Goal: Transaction & Acquisition: Purchase product/service

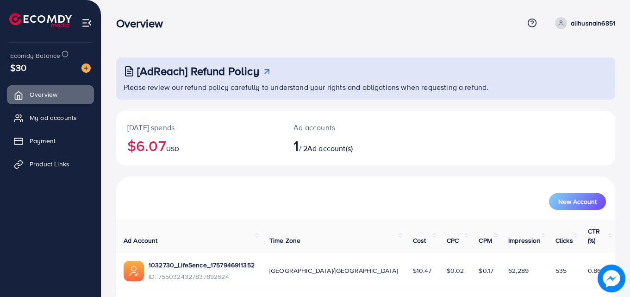
scroll to position [22, 0]
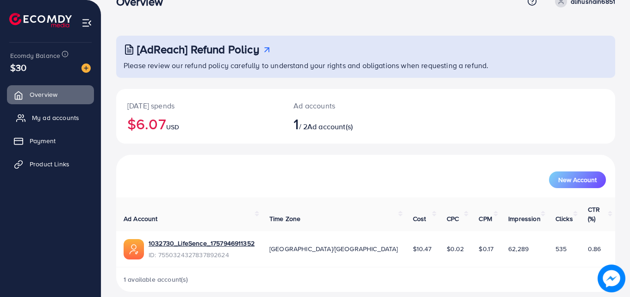
click at [59, 121] on span "My ad accounts" at bounding box center [55, 117] width 47 height 9
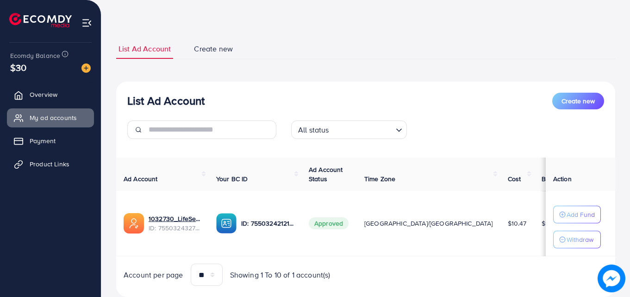
scroll to position [30, 0]
click at [64, 92] on link "Overview" at bounding box center [50, 94] width 87 height 19
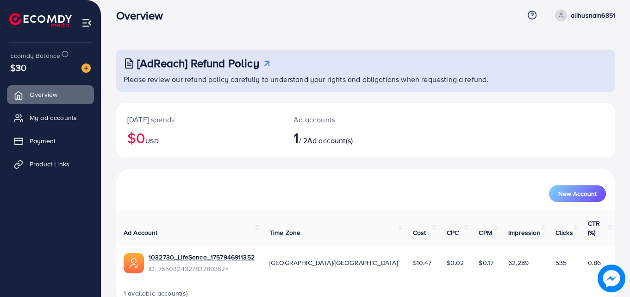
scroll to position [7, 0]
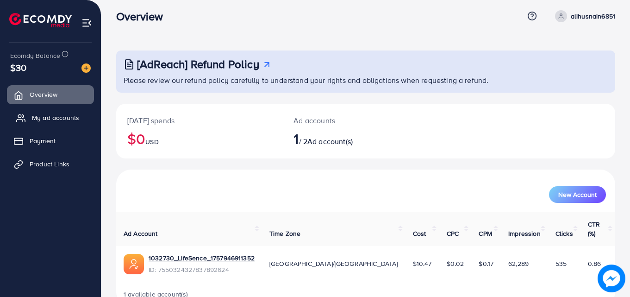
click at [54, 117] on span "My ad accounts" at bounding box center [55, 117] width 47 height 9
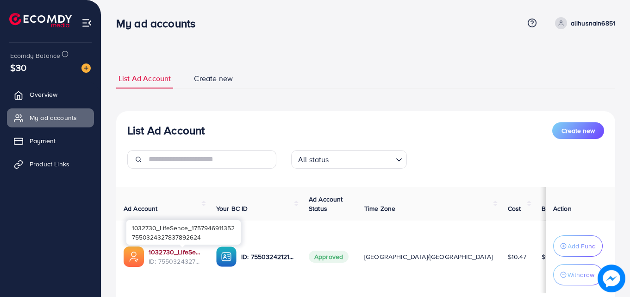
click at [182, 250] on link "1032730_LifeSence_1757946911352" at bounding box center [175, 251] width 53 height 9
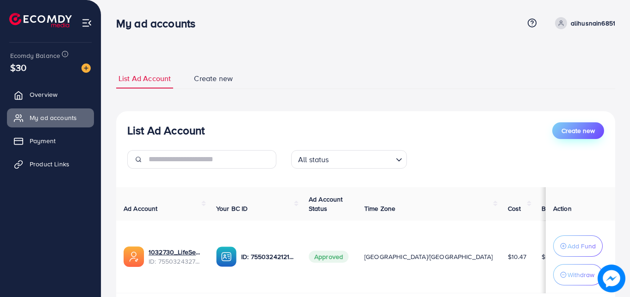
click at [572, 136] on button "Create new" at bounding box center [578, 130] width 52 height 17
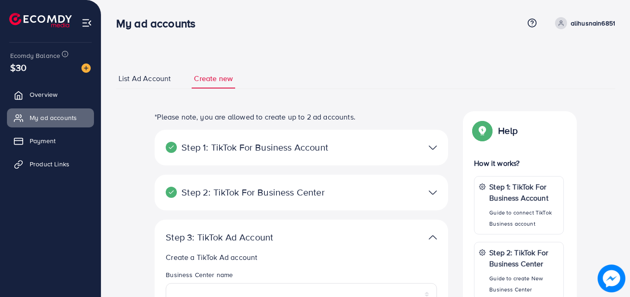
click at [140, 81] on span "List Ad Account" at bounding box center [144, 78] width 52 height 11
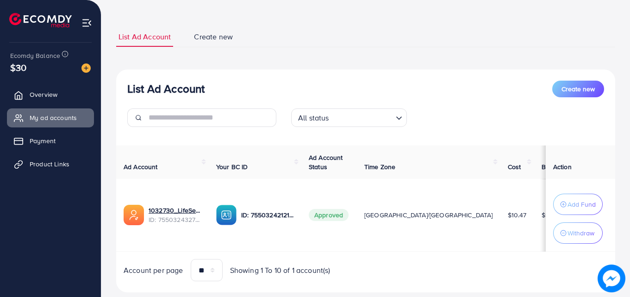
scroll to position [63, 0]
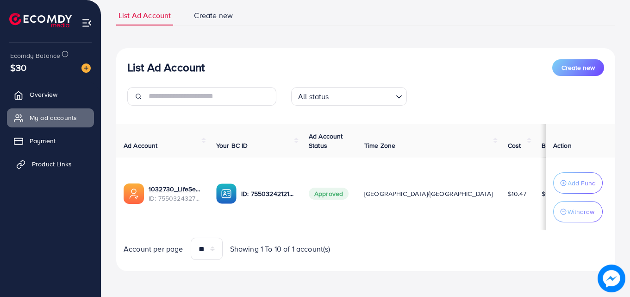
click at [82, 158] on link "Product Links" at bounding box center [50, 164] width 87 height 19
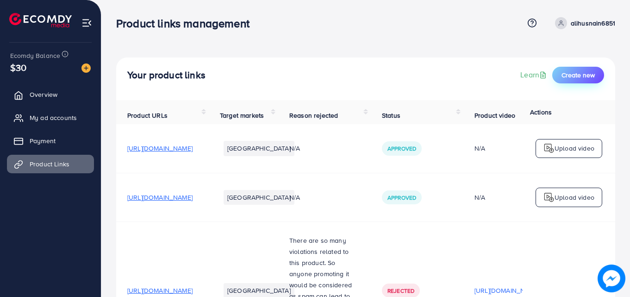
click at [576, 75] on span "Create new" at bounding box center [577, 74] width 33 height 9
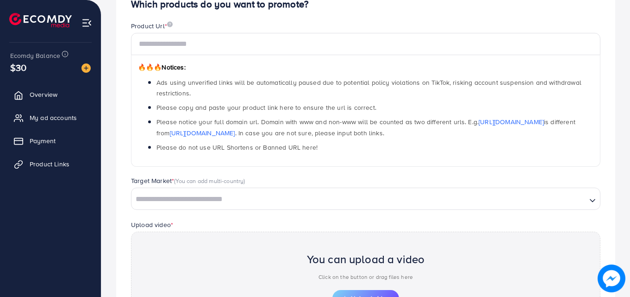
scroll to position [101, 0]
click at [53, 112] on link "My ad accounts" at bounding box center [50, 117] width 87 height 19
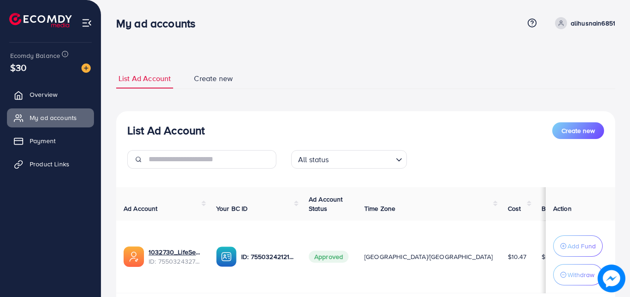
click at [221, 72] on link "Create new" at bounding box center [214, 79] width 44 height 20
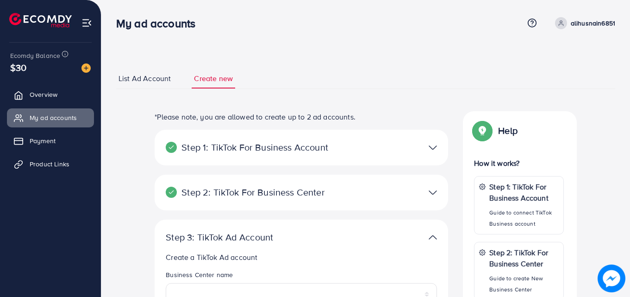
click at [143, 76] on span "List Ad Account" at bounding box center [144, 78] width 52 height 11
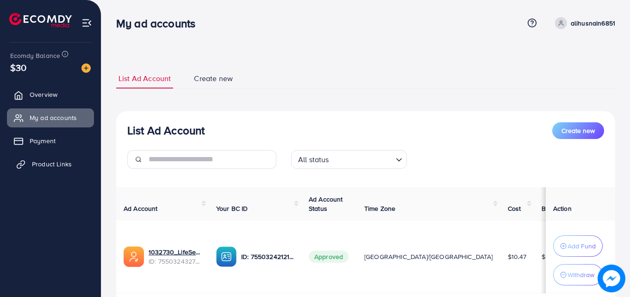
click at [46, 159] on link "Product Links" at bounding box center [50, 164] width 87 height 19
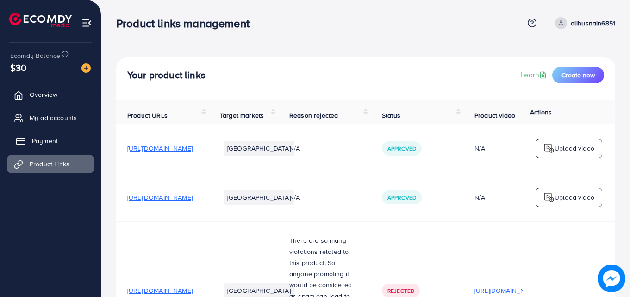
click at [61, 139] on link "Payment" at bounding box center [50, 140] width 87 height 19
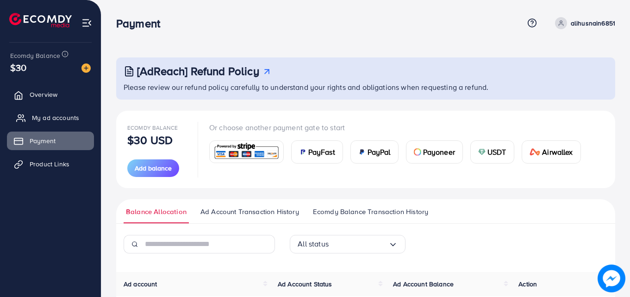
click at [58, 117] on span "My ad accounts" at bounding box center [55, 117] width 47 height 9
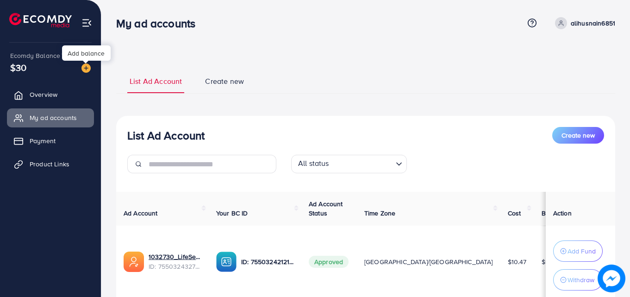
click at [89, 67] on img at bounding box center [85, 67] width 9 height 9
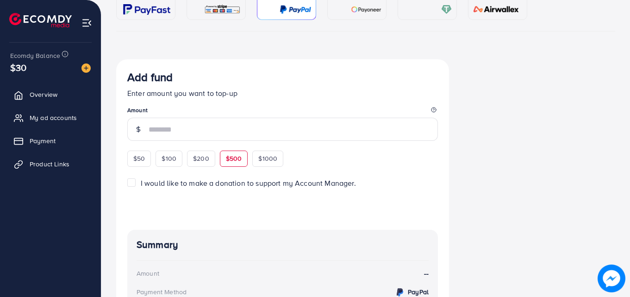
scroll to position [117, 0]
click at [139, 153] on span "$50" at bounding box center [139, 157] width 12 height 9
type input "**"
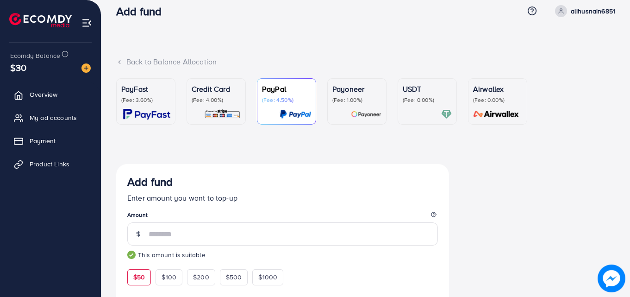
scroll to position [11, 0]
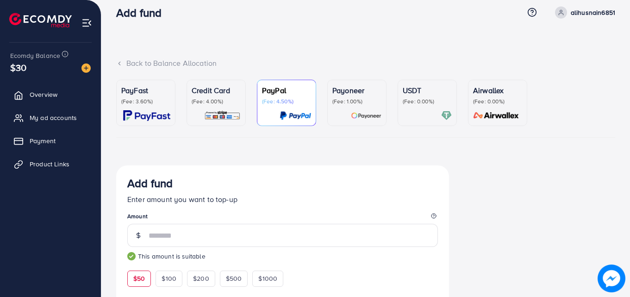
click at [403, 104] on p "(Fee: 0.00%)" at bounding box center [427, 101] width 49 height 7
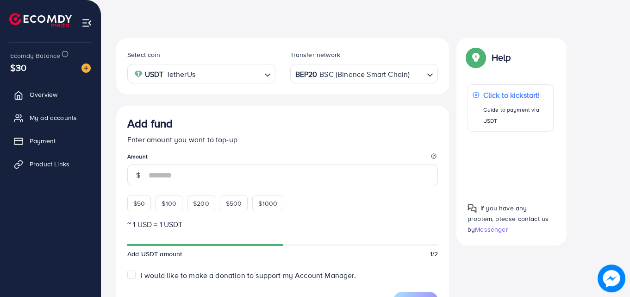
scroll to position [138, 0]
click at [132, 204] on div "$50" at bounding box center [139, 203] width 24 height 16
type input "**"
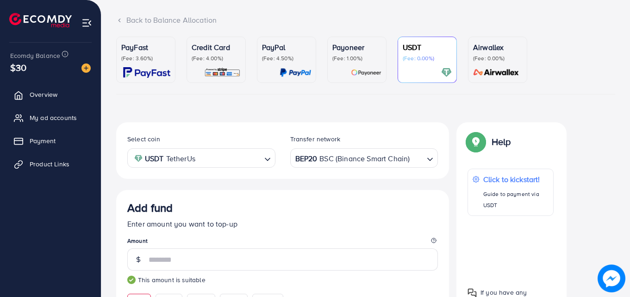
scroll to position [53, 0]
click at [208, 53] on p "Credit Card" at bounding box center [216, 47] width 49 height 11
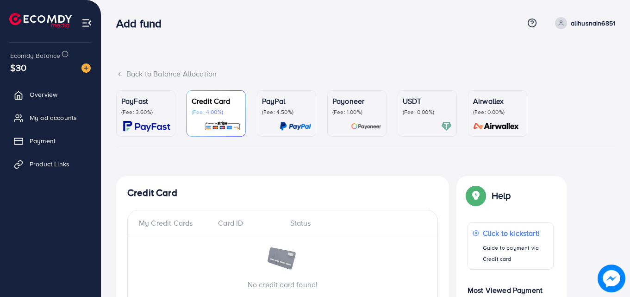
click at [419, 125] on div at bounding box center [427, 126] width 49 height 11
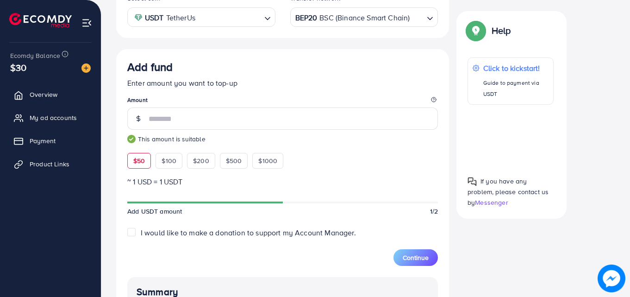
scroll to position [197, 0]
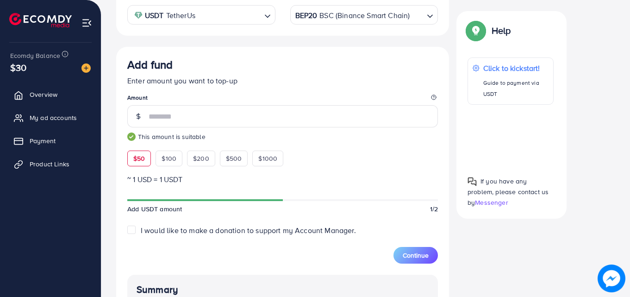
click at [136, 133] on small "This amount is suitable" at bounding box center [282, 136] width 311 height 9
click at [131, 135] on img at bounding box center [131, 136] width 8 height 8
click at [131, 139] on img at bounding box center [131, 136] width 8 height 8
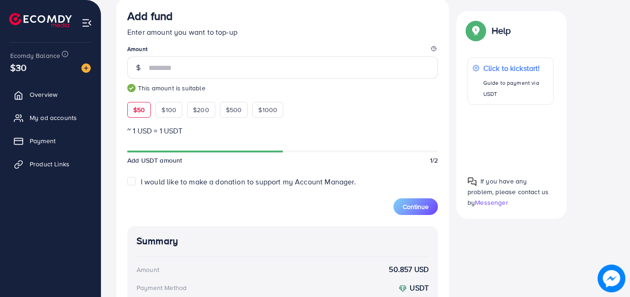
scroll to position [246, 0]
click at [419, 209] on span "Continue" at bounding box center [416, 205] width 26 height 9
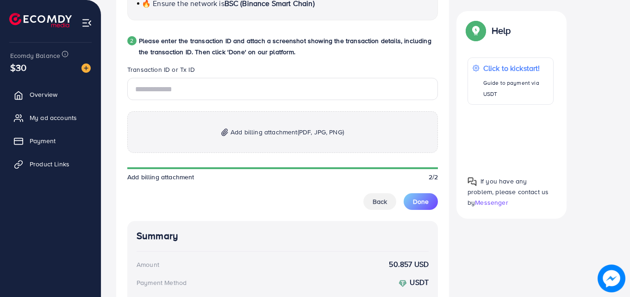
scroll to position [472, 0]
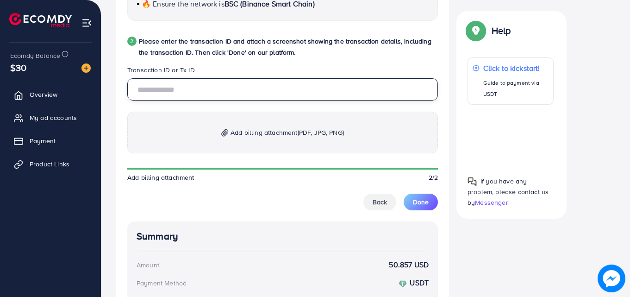
click at [242, 86] on input "text" at bounding box center [282, 89] width 311 height 22
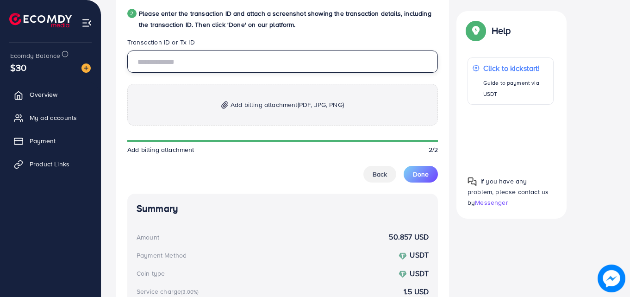
scroll to position [500, 0]
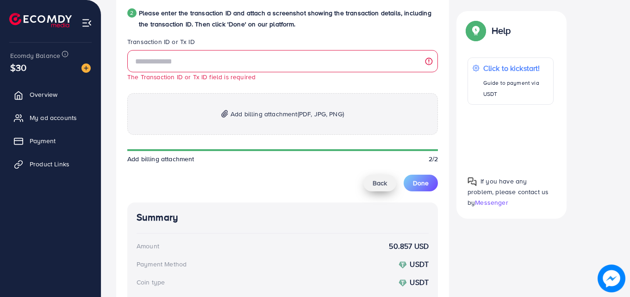
click at [373, 172] on div "The Transaction ID or Tx ID field is required Add billing attachment (PDF, JPG,…" at bounding box center [282, 120] width 311 height 141
click at [381, 190] on button "Back" at bounding box center [379, 182] width 33 height 17
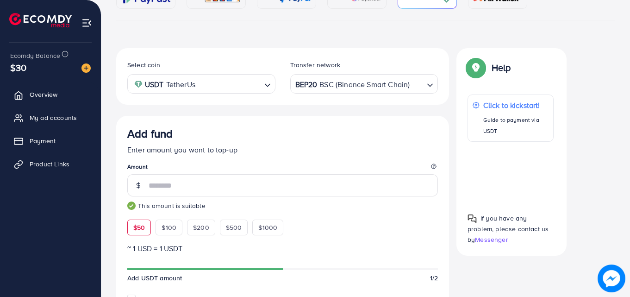
scroll to position [127, 0]
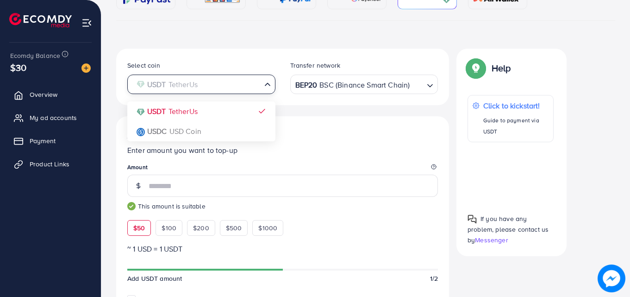
click at [268, 84] on icon "Search for option" at bounding box center [267, 84] width 9 height 9
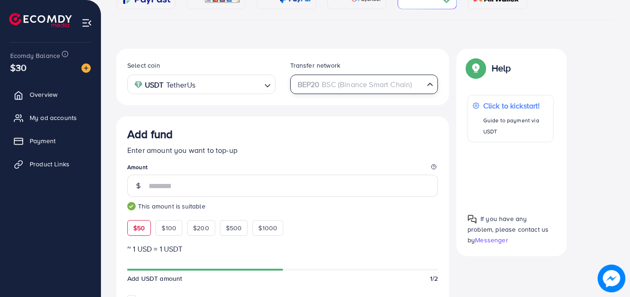
click at [426, 86] on icon "Search for option" at bounding box center [429, 84] width 9 height 9
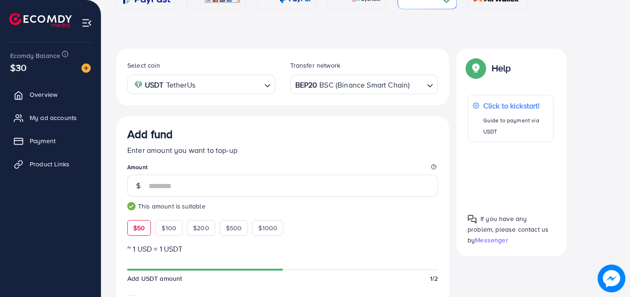
click at [426, 86] on icon "Search for option" at bounding box center [429, 85] width 9 height 9
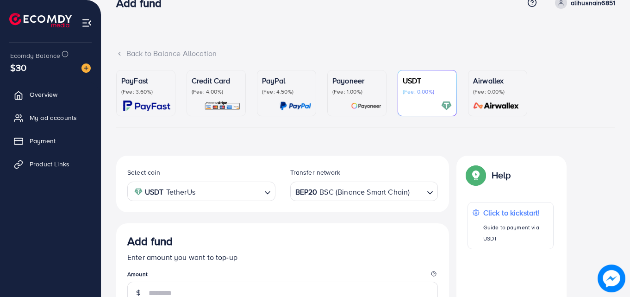
scroll to position [22, 0]
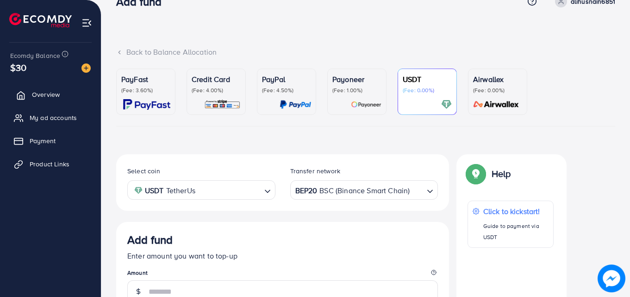
click at [76, 97] on link "Overview" at bounding box center [50, 94] width 87 height 19
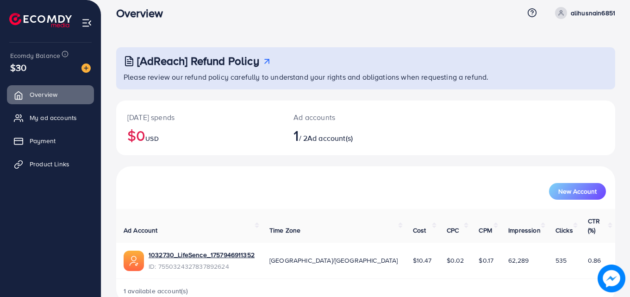
scroll to position [22, 0]
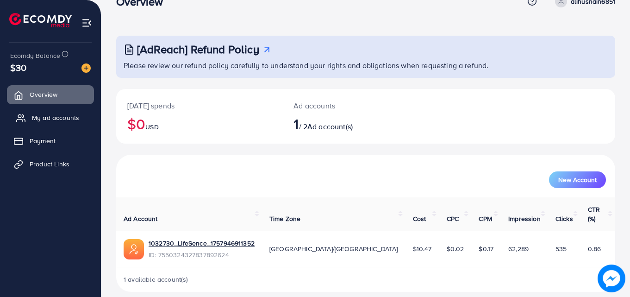
click at [87, 114] on link "My ad accounts" at bounding box center [50, 117] width 87 height 19
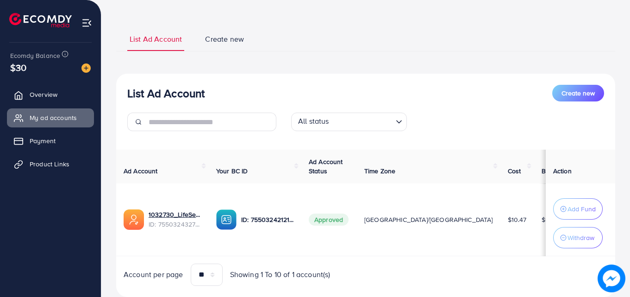
scroll to position [68, 0]
